Goal: Information Seeking & Learning: Check status

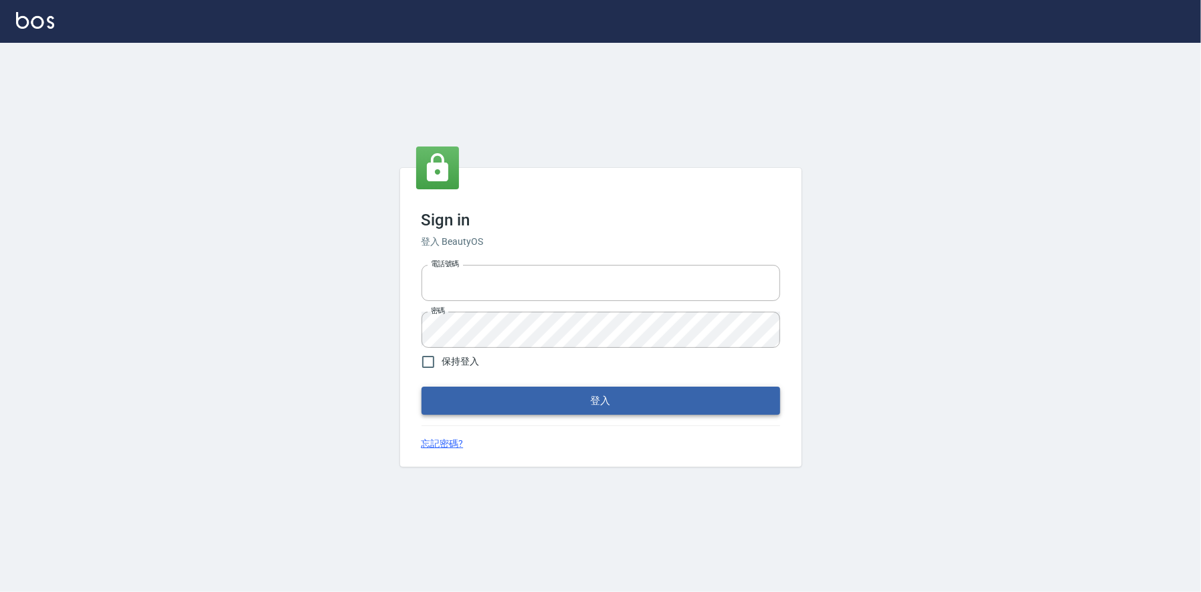
type input "0225223393815"
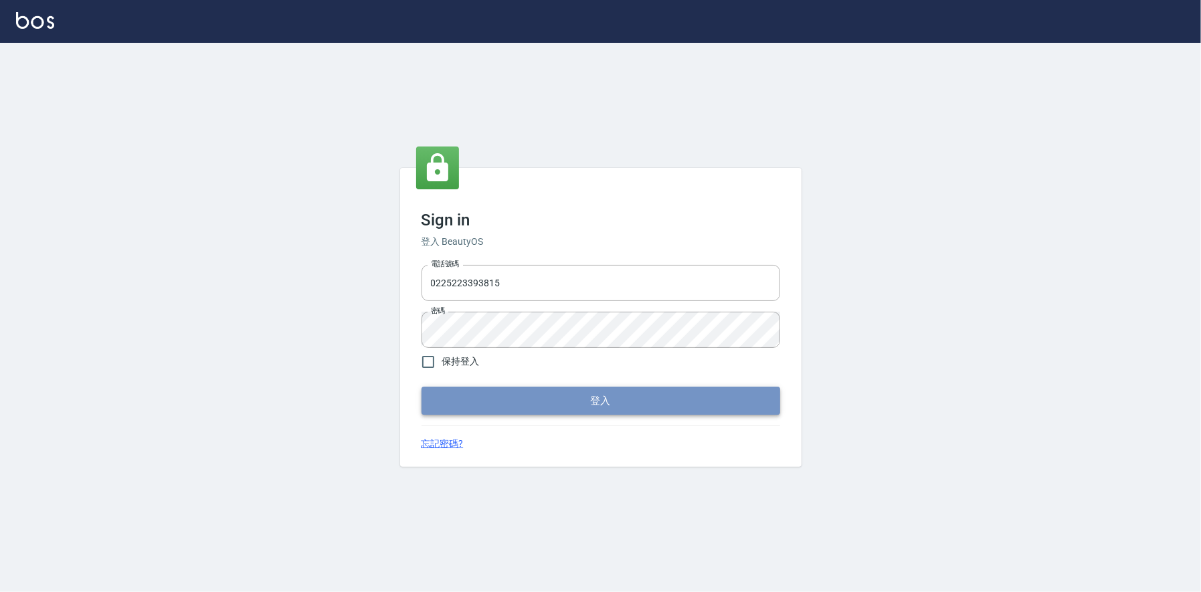
drag, startPoint x: 669, startPoint y: 397, endPoint x: 732, endPoint y: 385, distance: 64.7
click at [670, 397] on button "登入" at bounding box center [600, 401] width 359 height 28
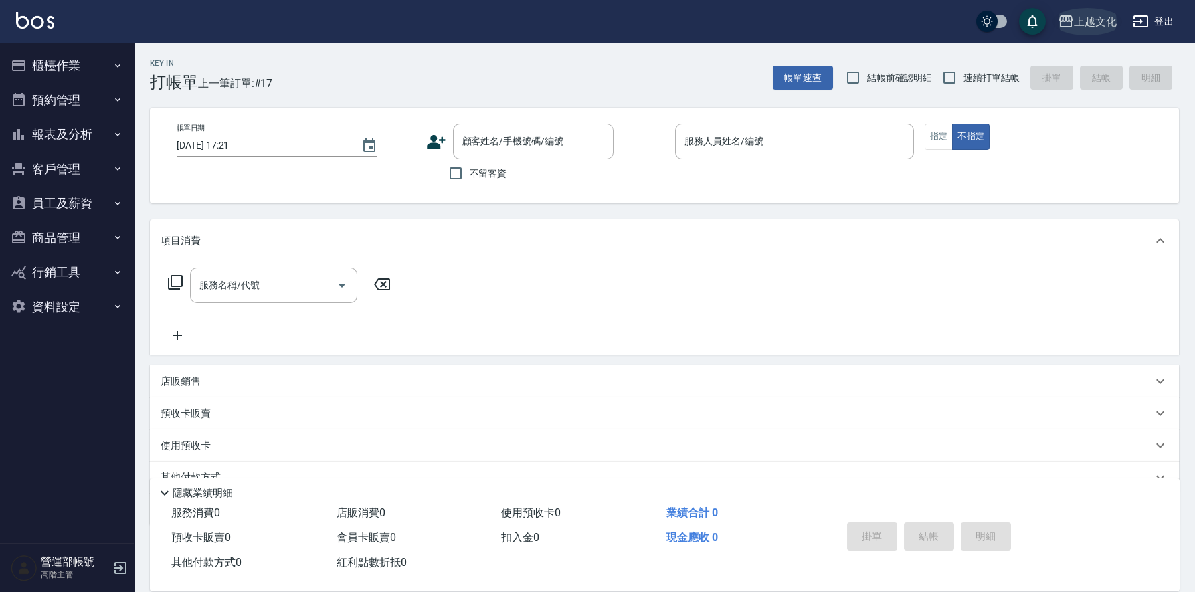
click at [1090, 19] on div "上越文化" at bounding box center [1095, 21] width 43 height 17
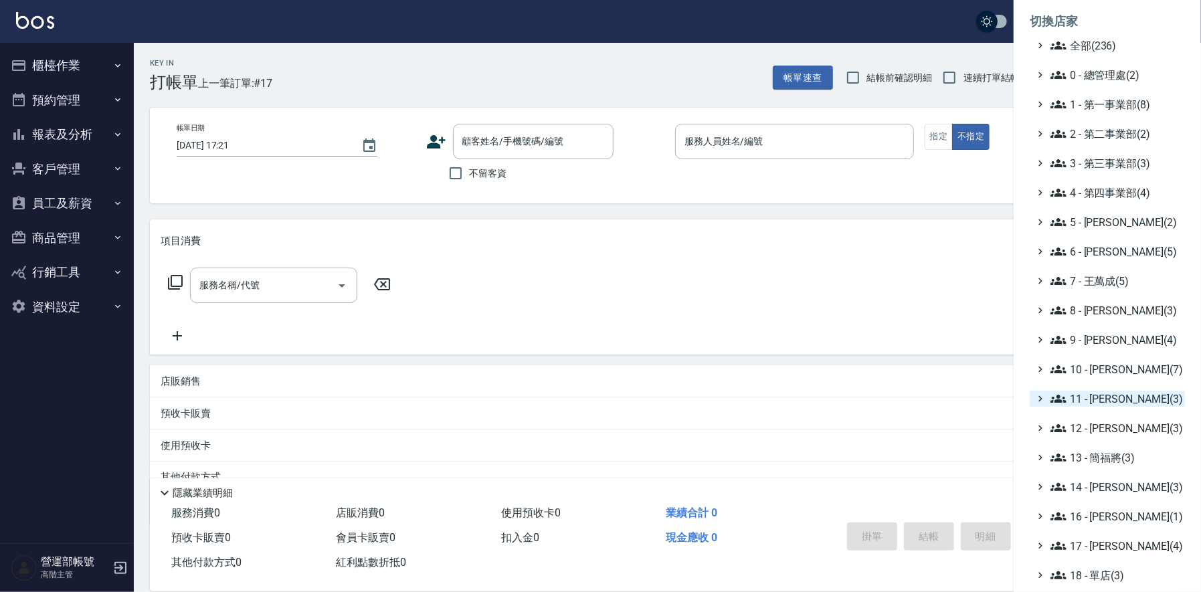
click at [1110, 399] on span "11 - [PERSON_NAME](3)" at bounding box center [1114, 399] width 129 height 16
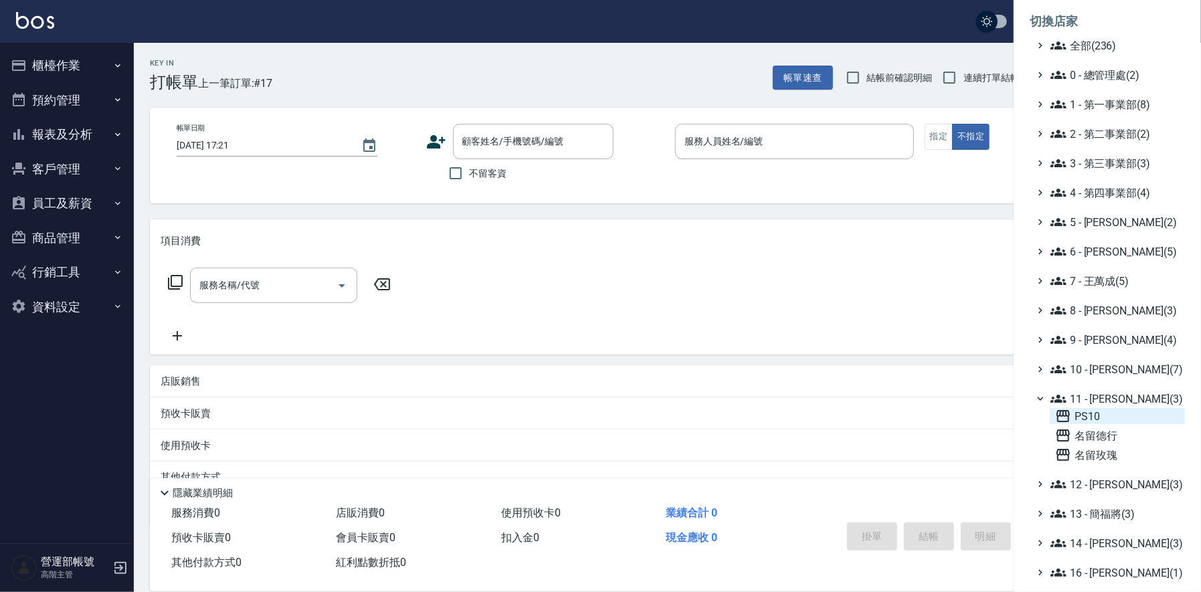
click at [1096, 417] on span "PS10" at bounding box center [1117, 416] width 124 height 16
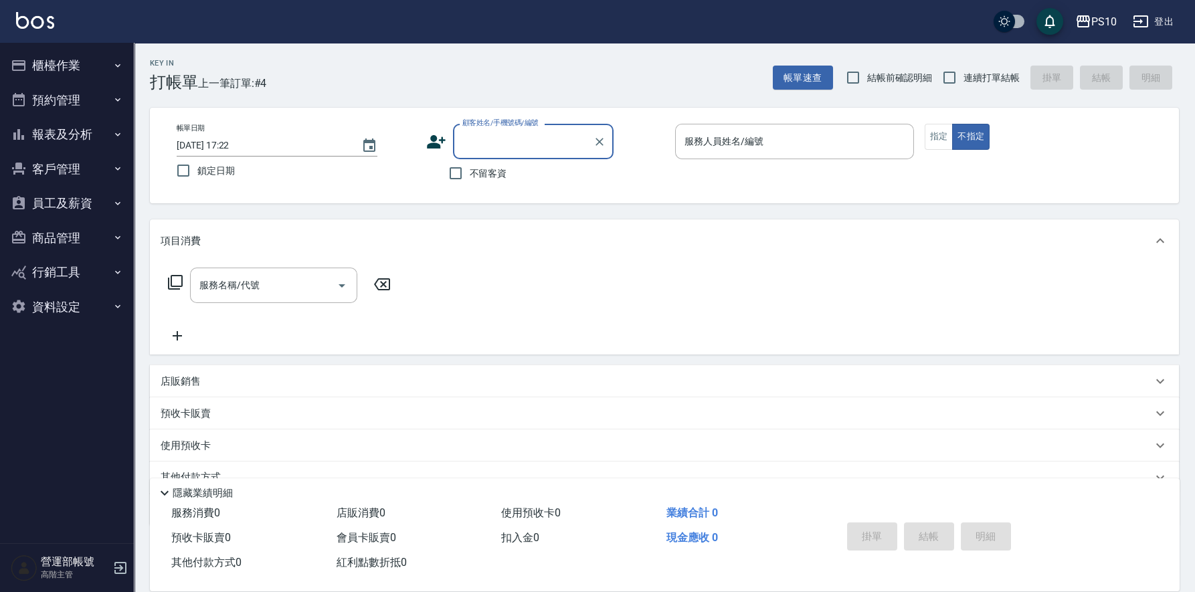
click at [70, 128] on button "報表及分析" at bounding box center [66, 134] width 123 height 35
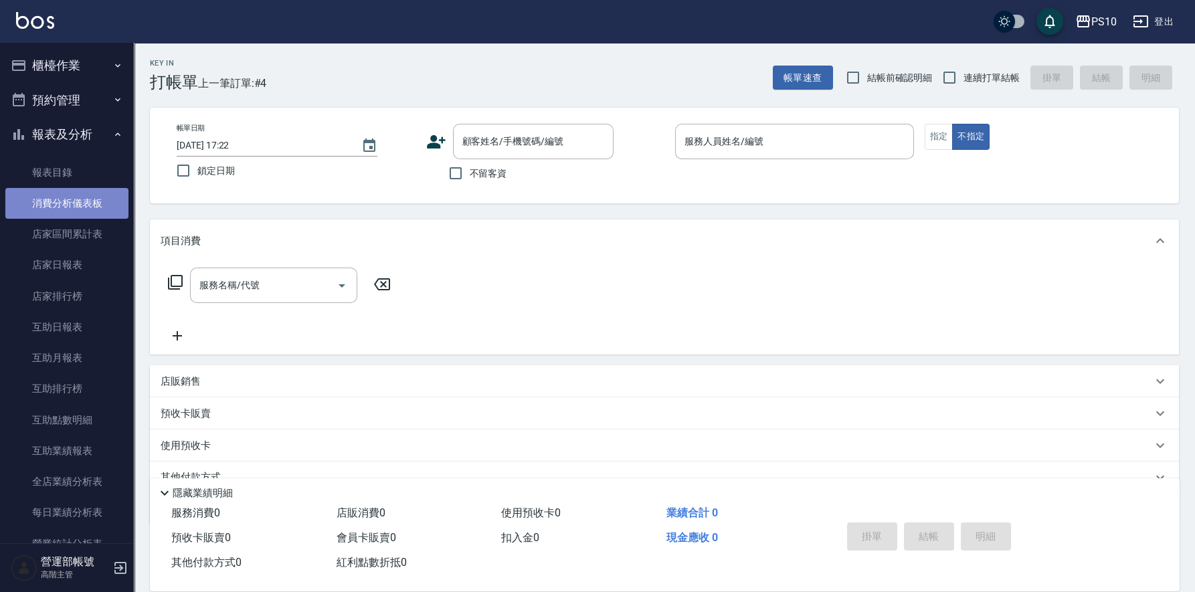
click at [71, 201] on link "消費分析儀表板" at bounding box center [66, 203] width 123 height 31
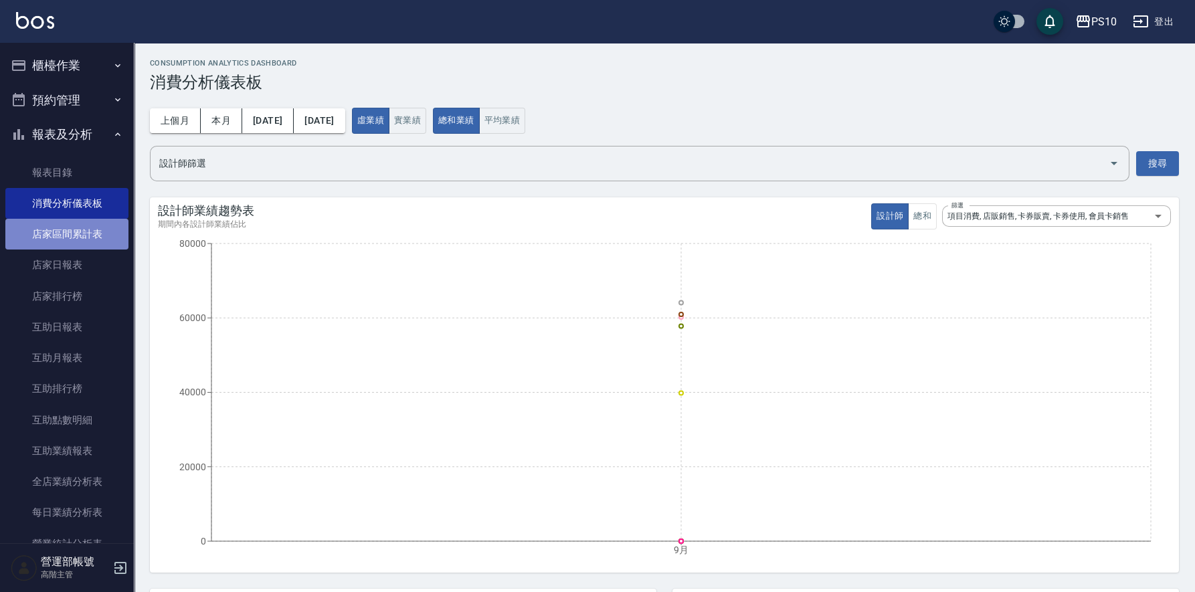
click at [74, 233] on link "店家區間累計表" at bounding box center [66, 234] width 123 height 31
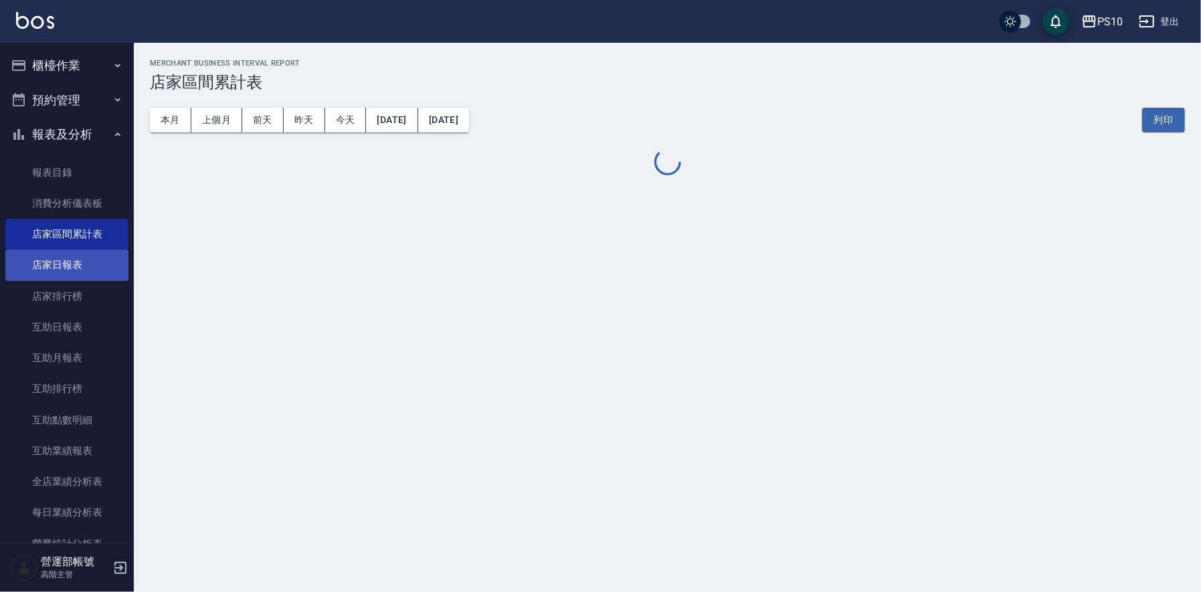
click at [66, 267] on link "店家日報表" at bounding box center [66, 265] width 123 height 31
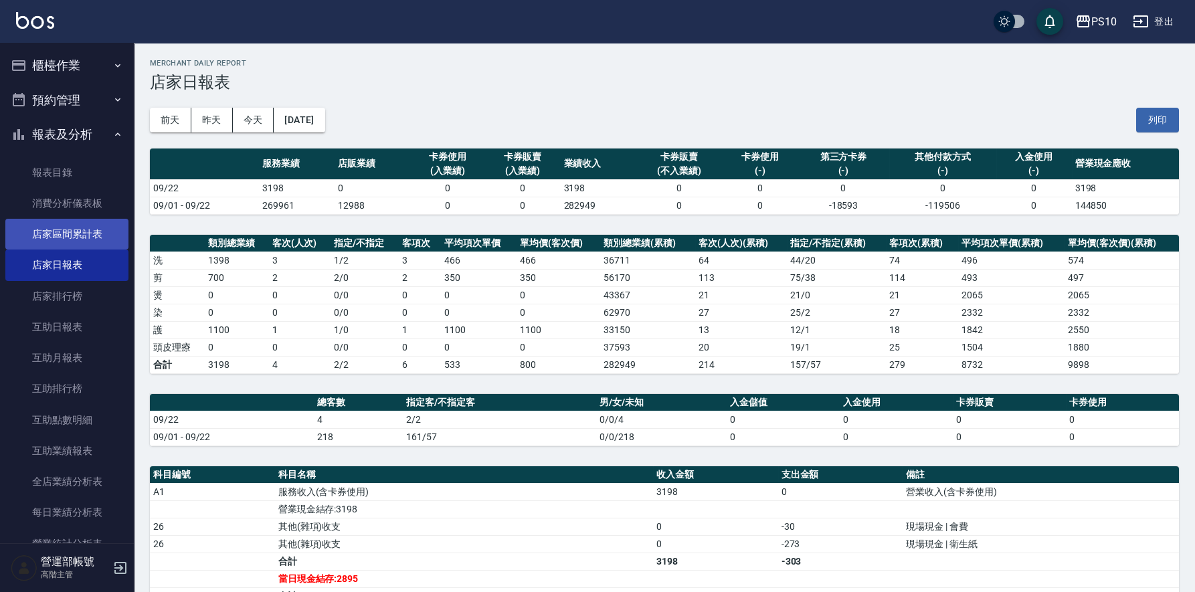
drag, startPoint x: 76, startPoint y: 234, endPoint x: 110, endPoint y: 233, distance: 33.5
click at [76, 233] on link "店家區間累計表" at bounding box center [66, 234] width 123 height 31
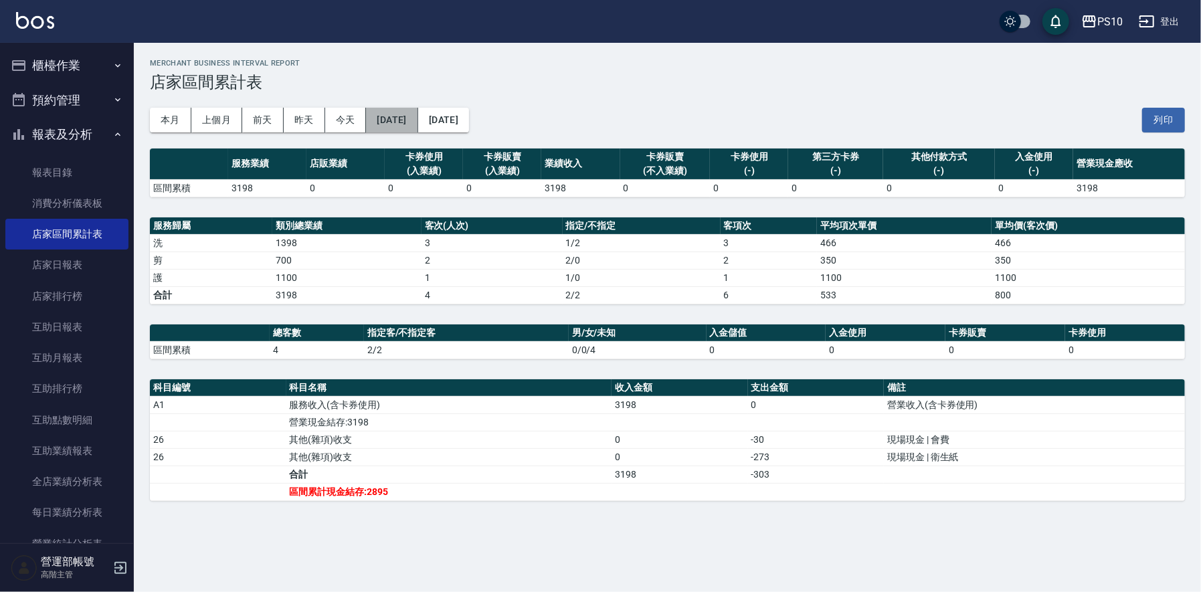
click at [411, 117] on button "2025/09/22" at bounding box center [392, 120] width 52 height 25
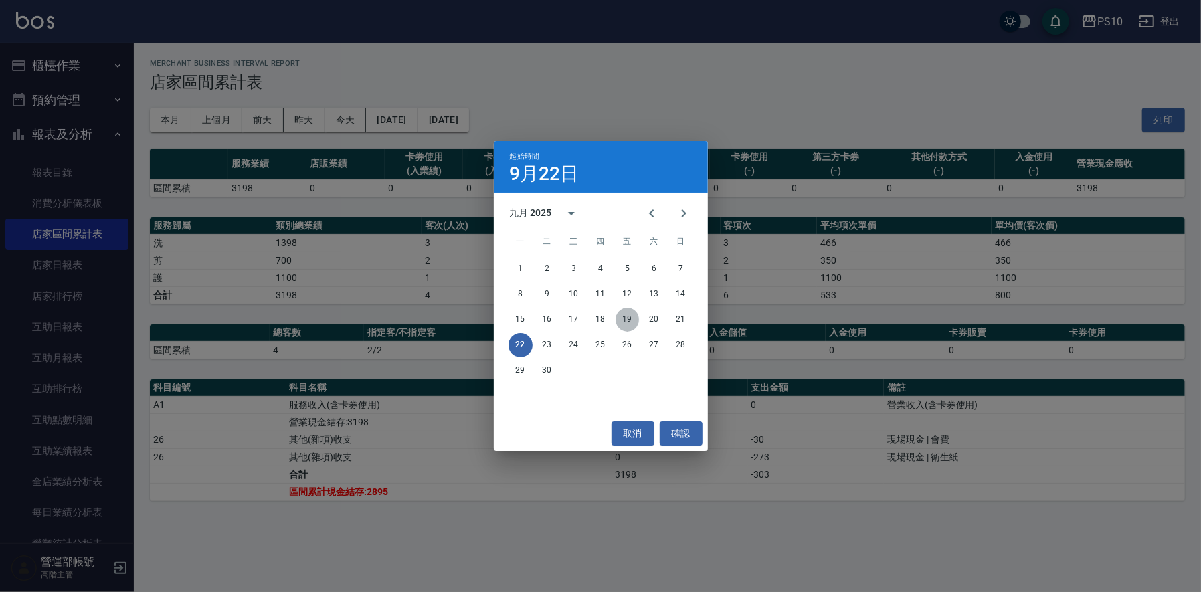
click at [625, 316] on button "19" at bounding box center [627, 320] width 24 height 24
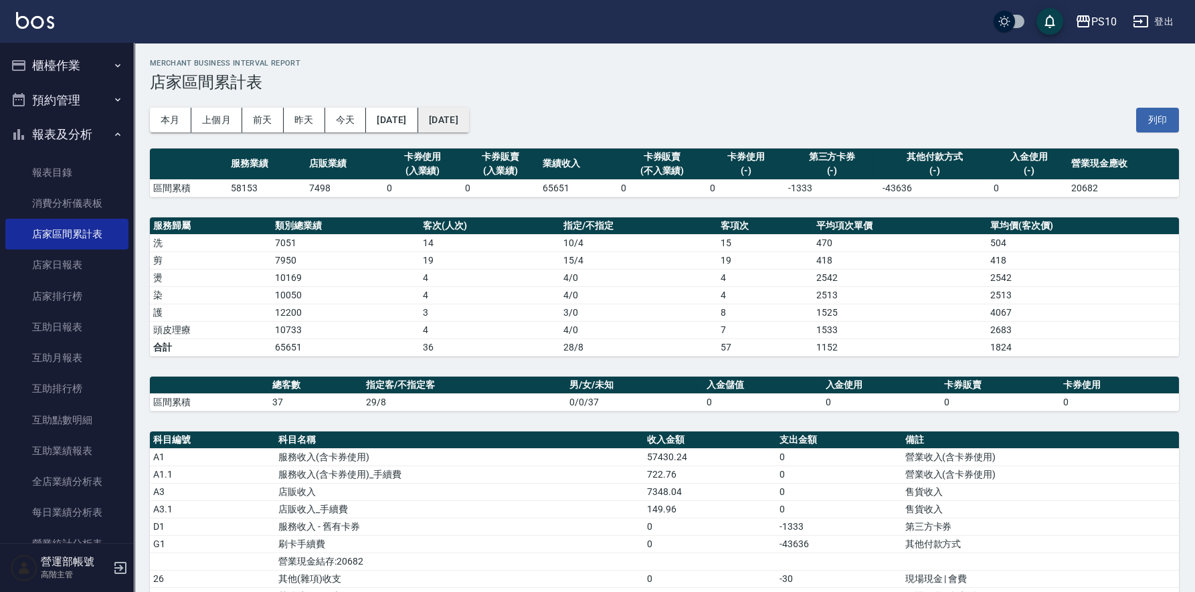
click at [469, 116] on button "2025/09/22" at bounding box center [443, 120] width 51 height 25
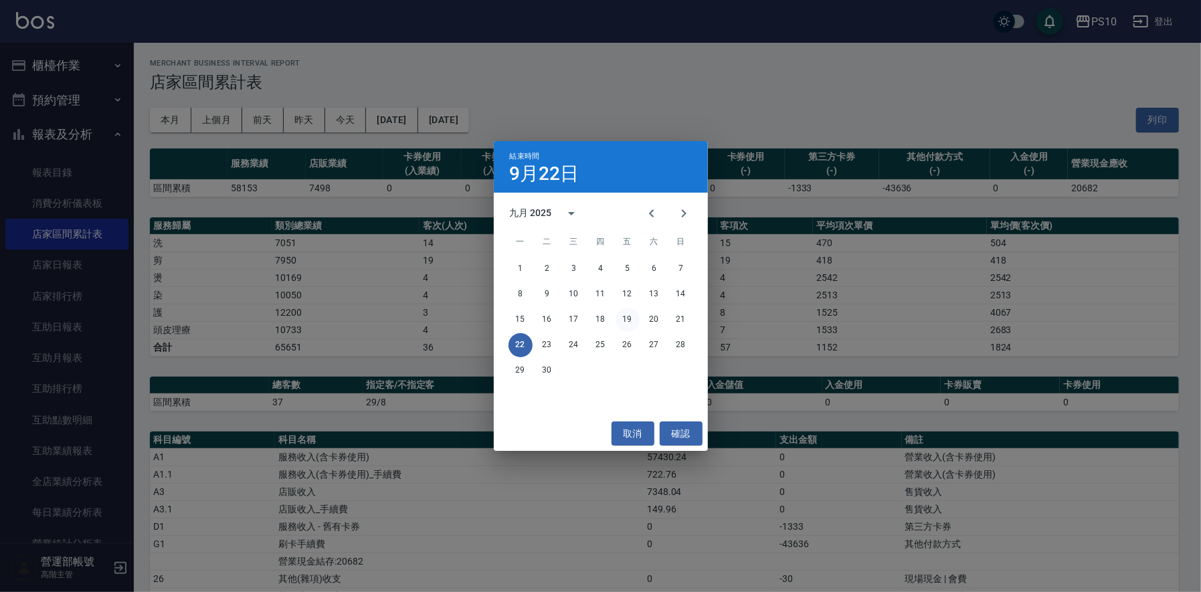
click at [628, 320] on button "19" at bounding box center [627, 320] width 24 height 24
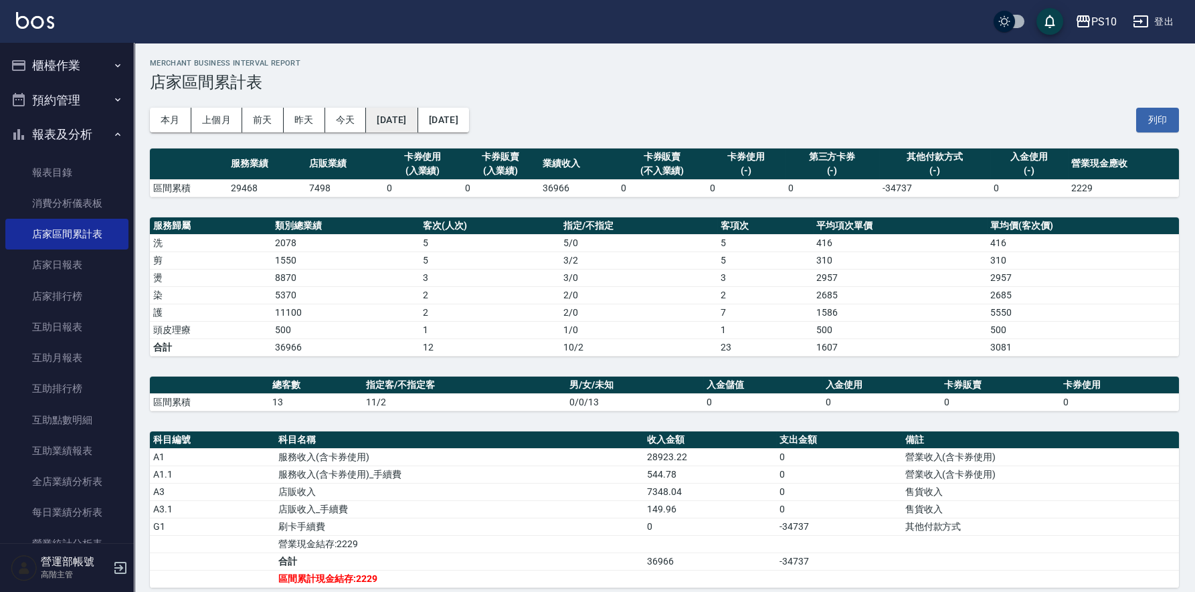
click at [414, 120] on button "2025/09/19" at bounding box center [392, 120] width 52 height 25
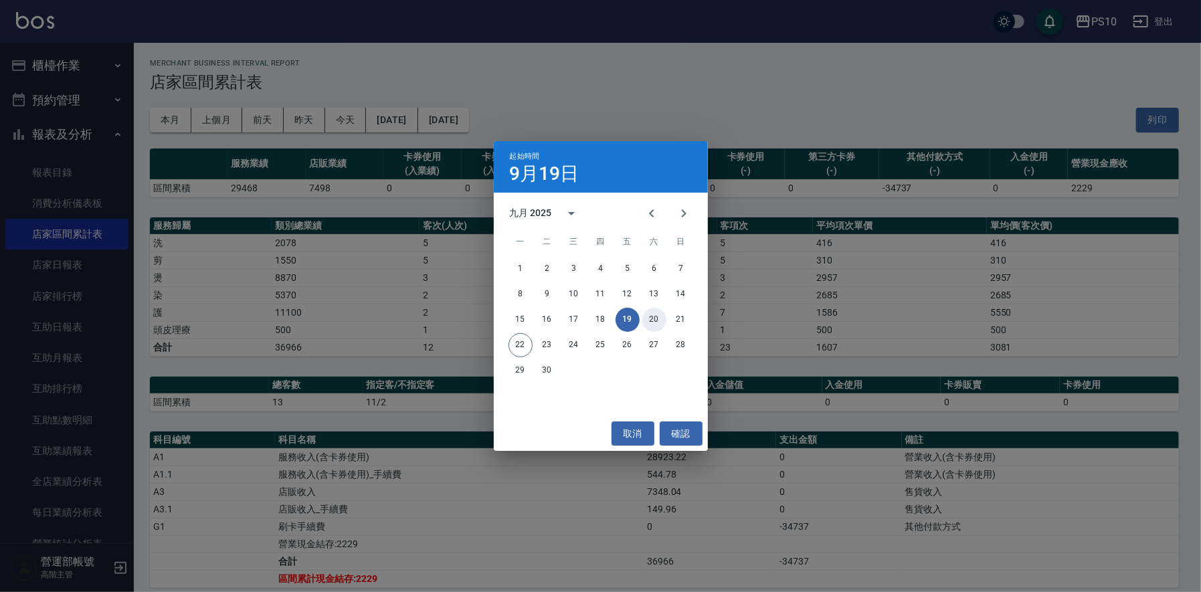
click at [658, 320] on button "20" at bounding box center [654, 320] width 24 height 24
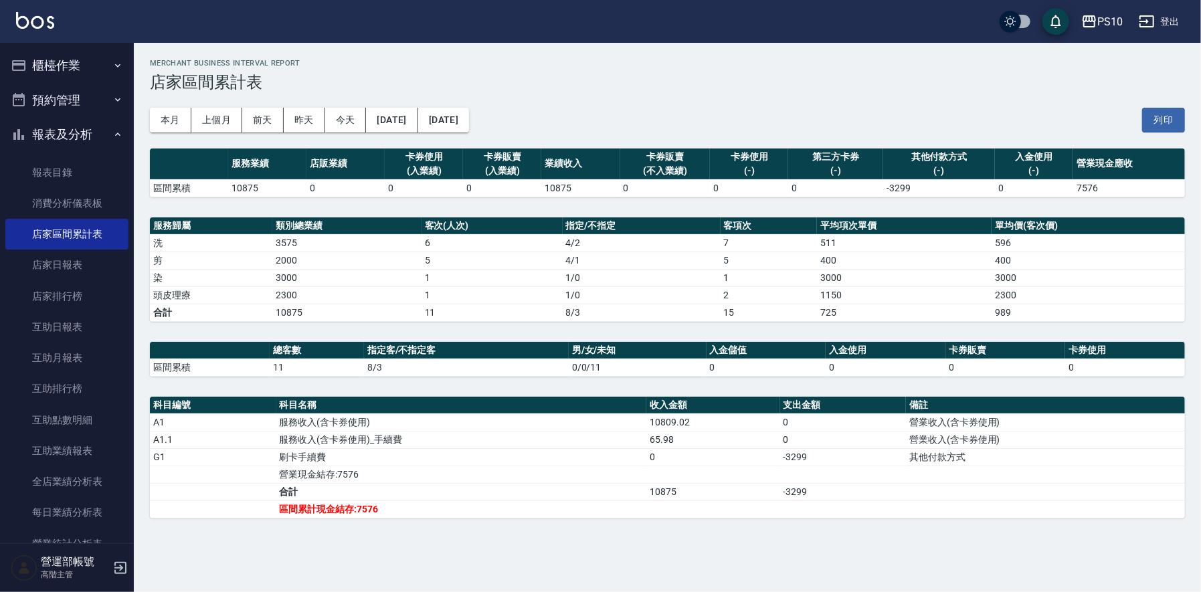
click at [469, 122] on button "2025/09/20" at bounding box center [443, 120] width 51 height 25
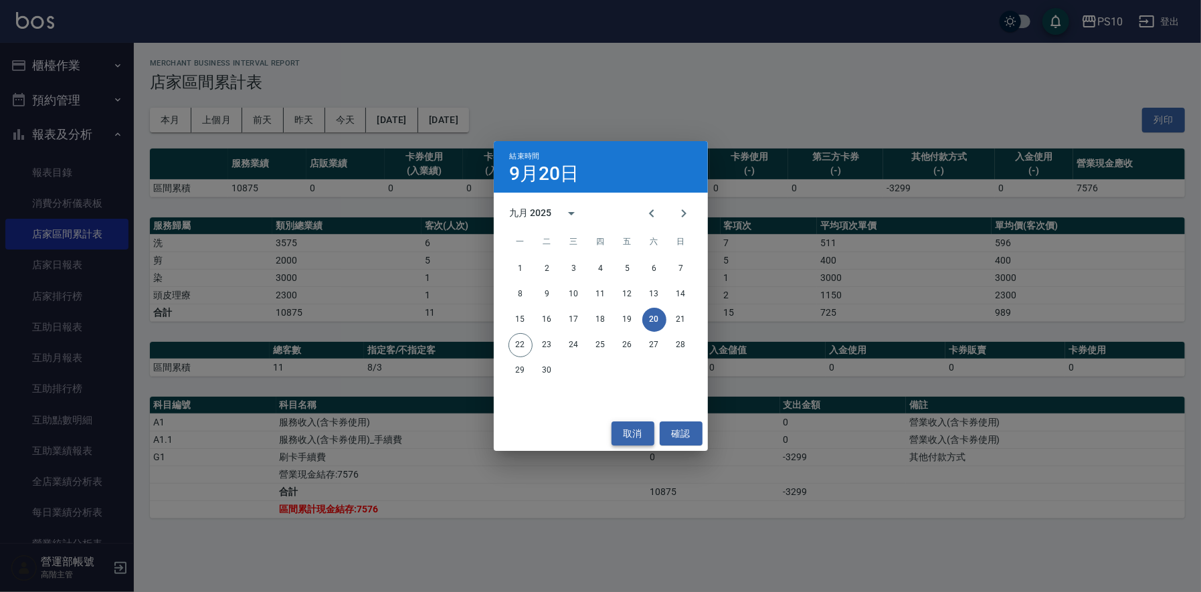
click at [647, 434] on button "取消" at bounding box center [632, 433] width 43 height 25
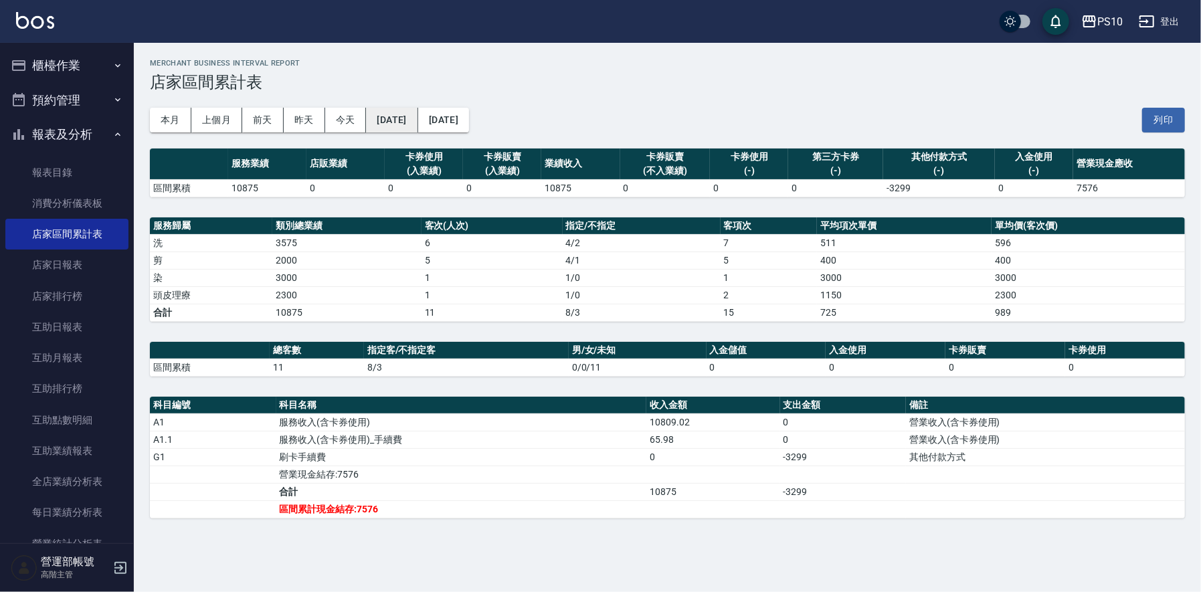
click at [405, 120] on button "2025/09/20" at bounding box center [392, 120] width 52 height 25
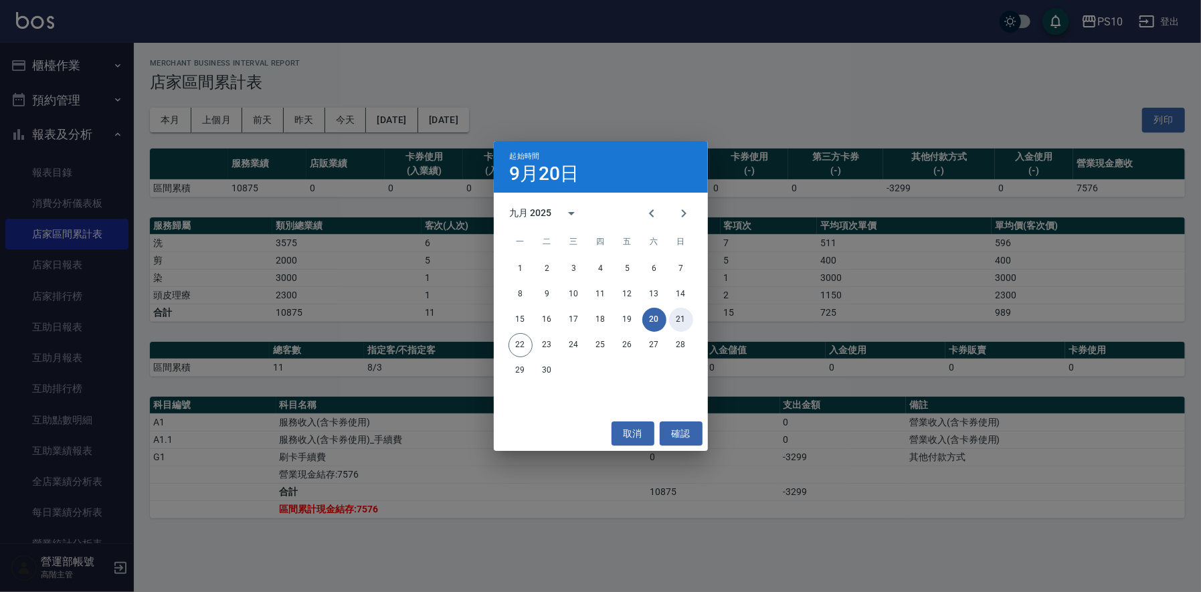
drag, startPoint x: 678, startPoint y: 314, endPoint x: 687, endPoint y: 316, distance: 8.8
click at [679, 314] on button "21" at bounding box center [681, 320] width 24 height 24
